Goal: Transaction & Acquisition: Obtain resource

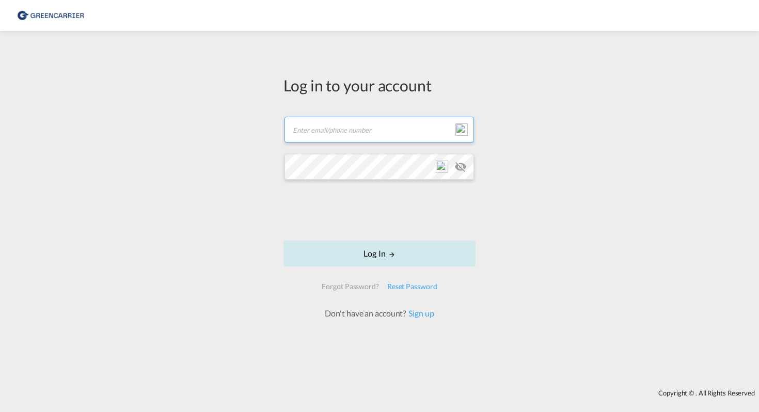
type input "[EMAIL_ADDRESS][DOMAIN_NAME]"
click at [383, 250] on button "Log In" at bounding box center [380, 254] width 192 height 26
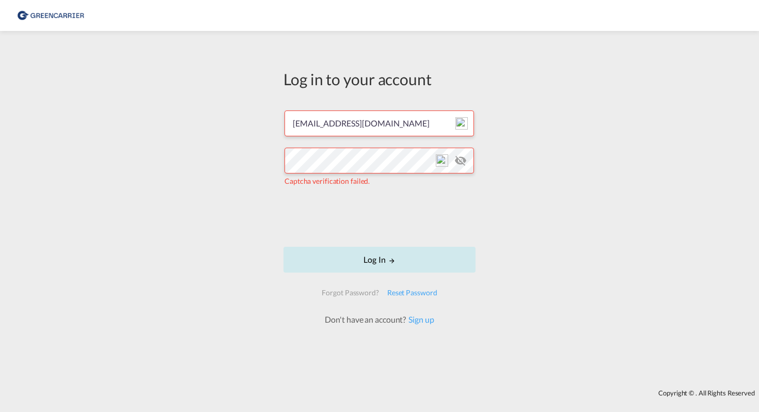
click at [383, 264] on button "Log In" at bounding box center [380, 260] width 192 height 26
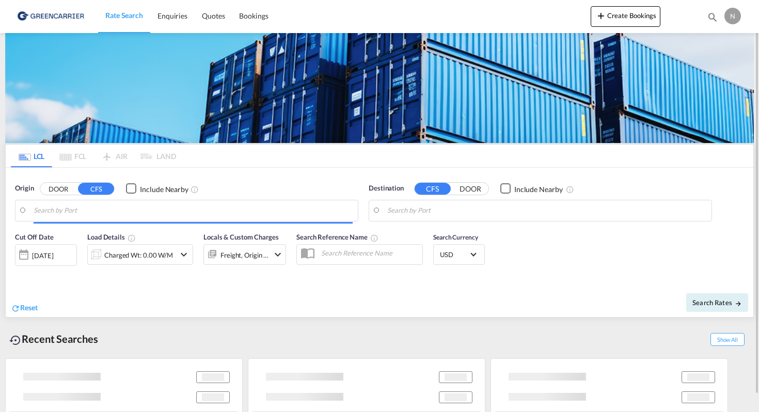
type input "DK-9000, [GEOGRAPHIC_DATA], Ansgars, Budolfi, [PERSON_NAME], [PERSON_NAME], [PE…"
type input "[GEOGRAPHIC_DATA], SNDKR"
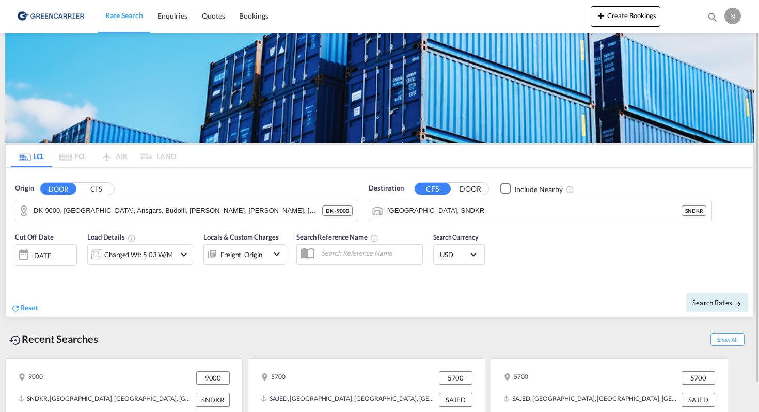
scroll to position [30, 0]
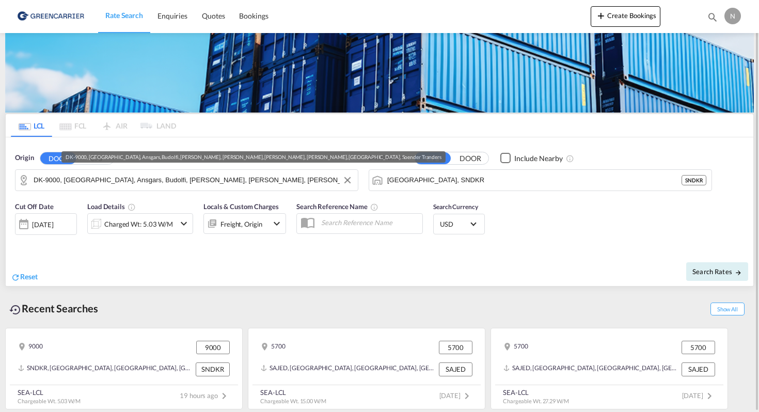
click at [252, 175] on input "DK-9000, [GEOGRAPHIC_DATA], Ansgars, Budolfi, [PERSON_NAME], [PERSON_NAME], [PE…" at bounding box center [193, 180] width 319 height 15
click at [350, 180] on button "Clear Input" at bounding box center [347, 180] width 15 height 15
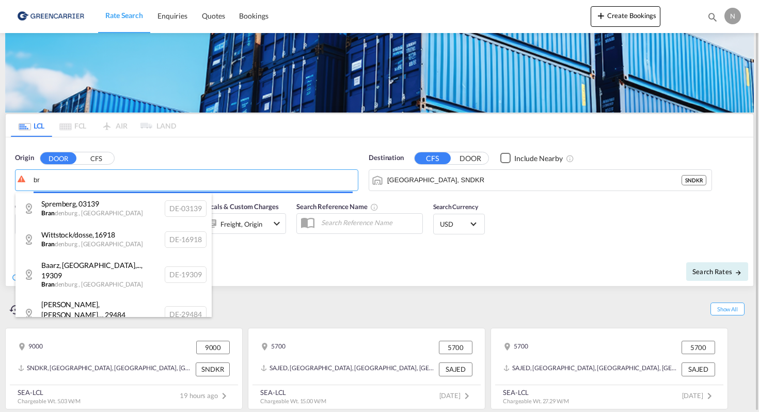
type input "b"
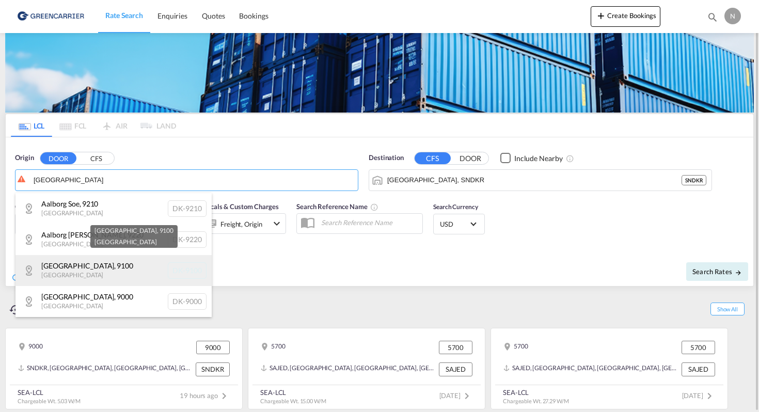
click at [131, 269] on div "[GEOGRAPHIC_DATA] , 9100 [GEOGRAPHIC_DATA] DK-9100" at bounding box center [113, 270] width 196 height 31
type input "DK-9100, [GEOGRAPHIC_DATA]"
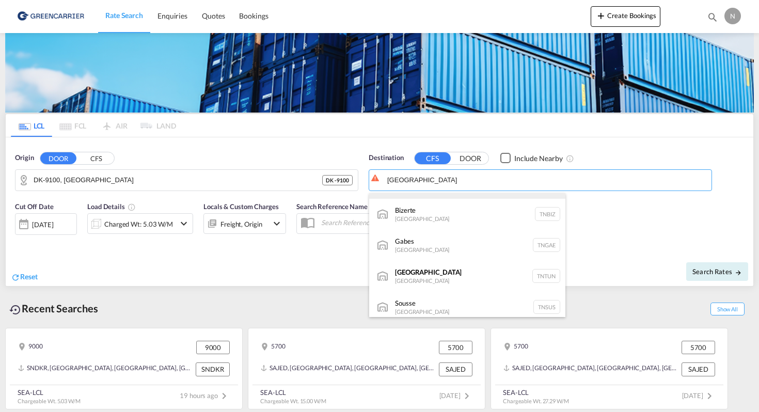
scroll to position [58, 0]
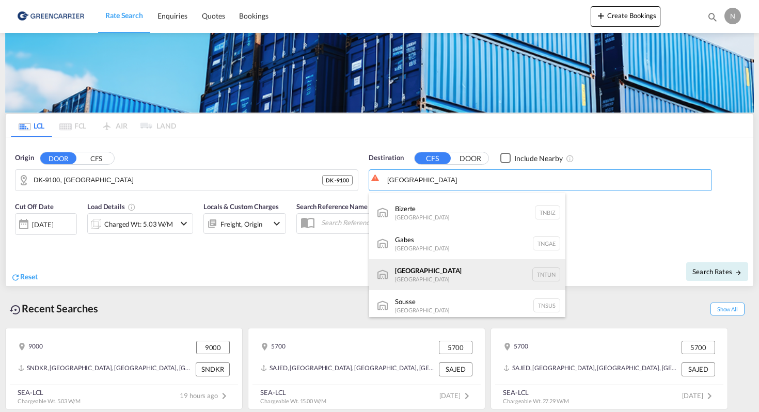
click at [448, 270] on div "[GEOGRAPHIC_DATA] [GEOGRAPHIC_DATA] TNTUN" at bounding box center [467, 274] width 196 height 31
type input "[GEOGRAPHIC_DATA], TNTUN"
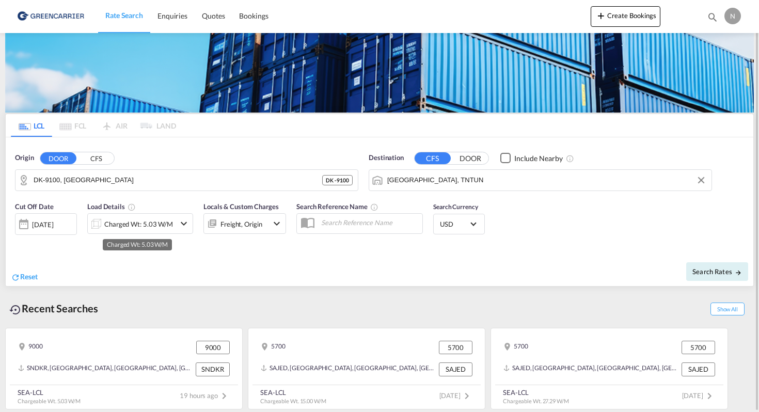
click at [159, 223] on div "Charged Wt: 5.03 W/M" at bounding box center [138, 224] width 69 height 14
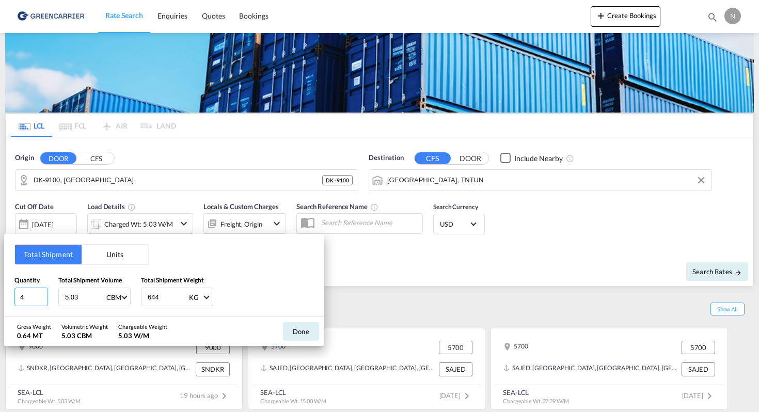
click at [43, 301] on input "4" at bounding box center [31, 297] width 34 height 19
type input "3"
click at [41, 299] on input "3" at bounding box center [31, 297] width 34 height 19
click at [92, 298] on input "5.03" at bounding box center [84, 297] width 41 height 18
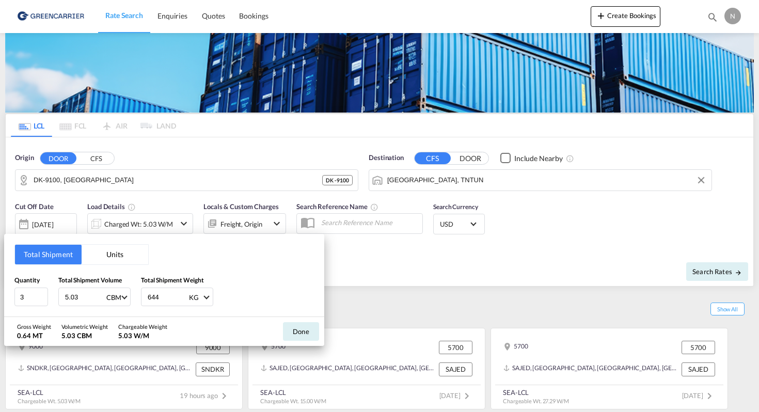
click at [92, 298] on input "5.03" at bounding box center [84, 297] width 41 height 18
type input "3.279"
click at [153, 300] on input "644" at bounding box center [167, 297] width 41 height 18
type input "525"
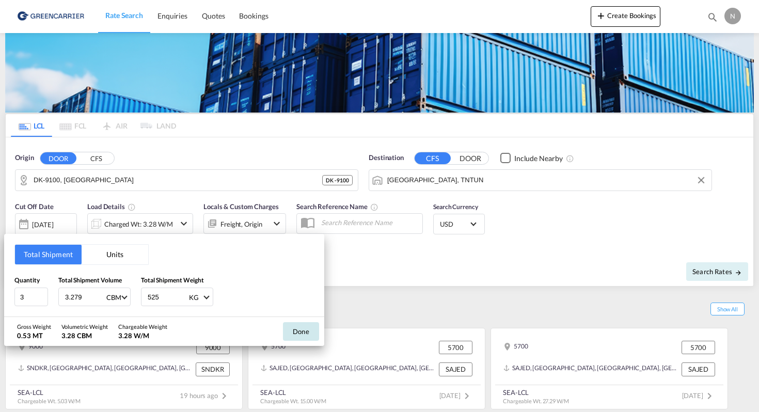
click at [319, 327] on button "Done" at bounding box center [301, 331] width 36 height 19
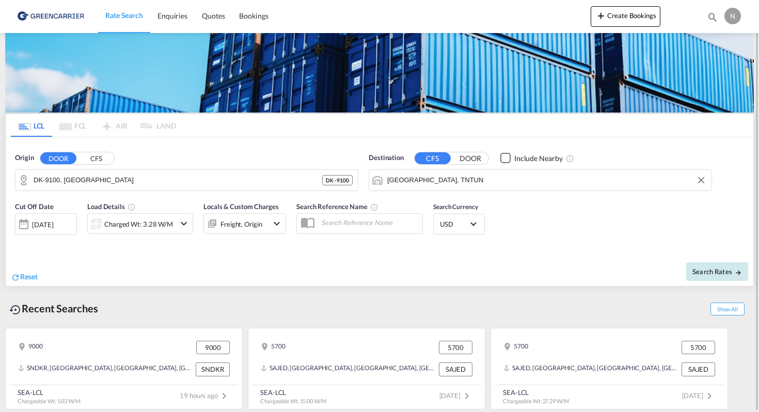
click at [723, 276] on button "Search Rates" at bounding box center [718, 271] width 62 height 19
type input "9100 to TNTUN / [DATE]"
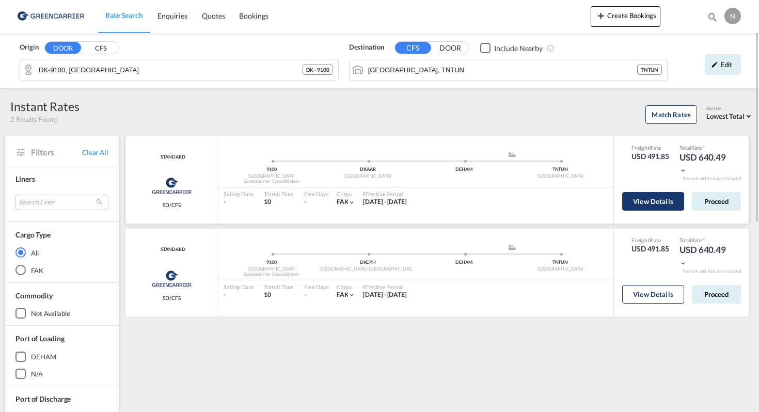
click at [664, 205] on button "View Details" at bounding box center [654, 201] width 62 height 19
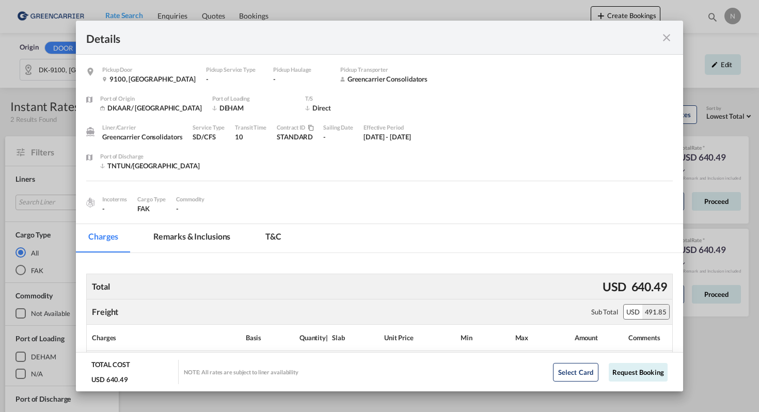
click at [667, 38] on md-icon "icon-close fg-AAA8AD m-0 cursor" at bounding box center [667, 38] width 12 height 12
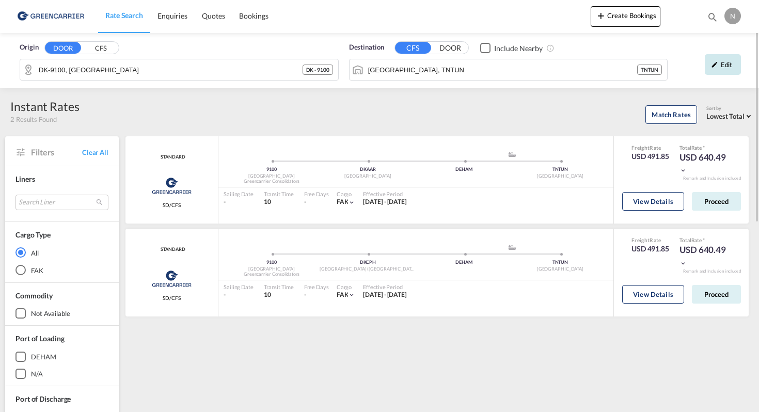
click at [729, 66] on div "Edit" at bounding box center [723, 64] width 36 height 21
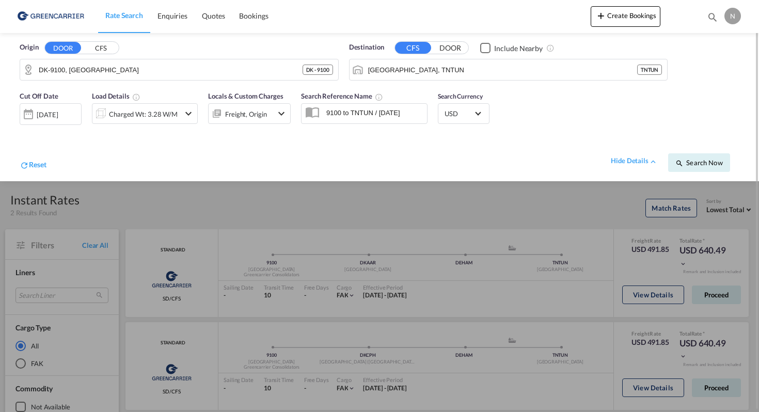
click at [626, 189] on div at bounding box center [379, 206] width 759 height 412
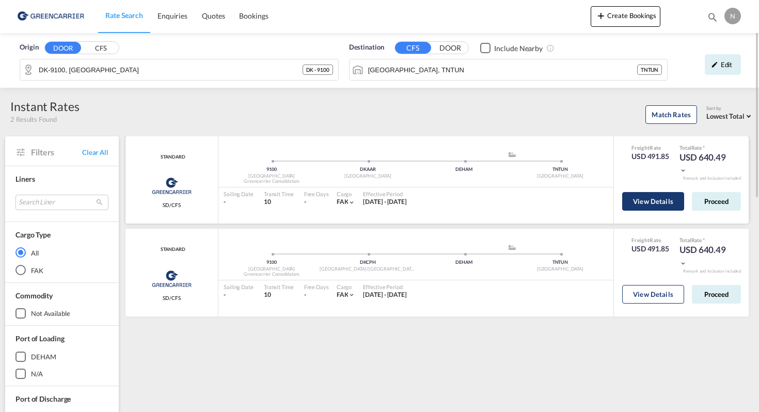
click at [665, 201] on button "View Details" at bounding box center [654, 201] width 62 height 19
